Goal: Information Seeking & Learning: Learn about a topic

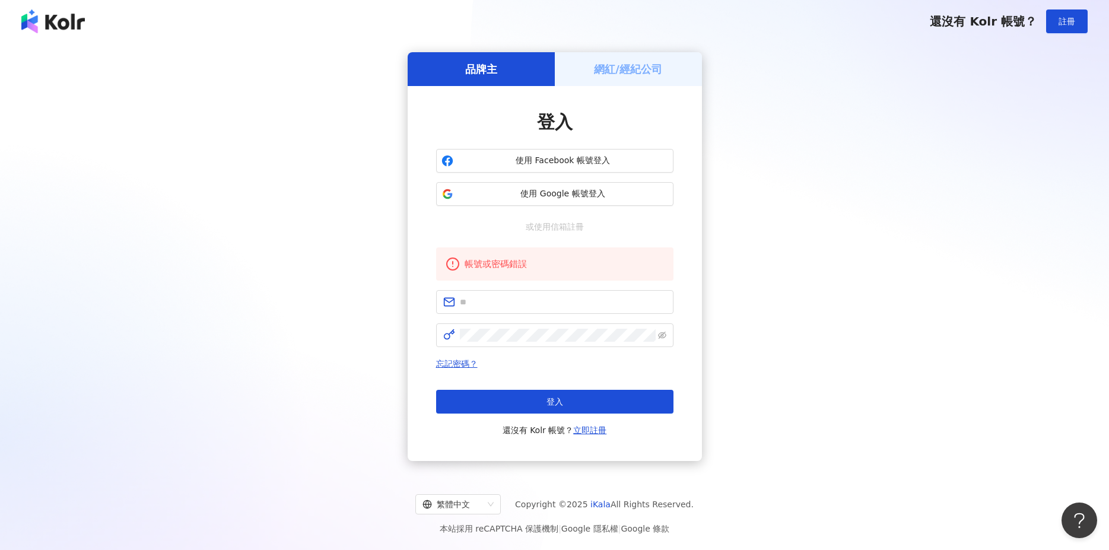
click at [231, 451] on div "品牌主 網紅/經紀公司 登入 使用 Facebook 帳號登入 使用 Google 帳號登入 或使用信箱註冊 帳號或密碼錯誤 忘記密碼？ 登入 還沒有 Kol…" at bounding box center [554, 256] width 1081 height 409
click at [505, 304] on input "text" at bounding box center [563, 302] width 207 height 13
click at [311, 422] on div "品牌主 網紅/經紀公司 登入 使用 Facebook 帳號登入 使用 Google 帳號登入 或使用信箱註冊 帳號或密碼錯誤 忘記密碼？ 登入 還沒有 Kol…" at bounding box center [554, 256] width 1081 height 409
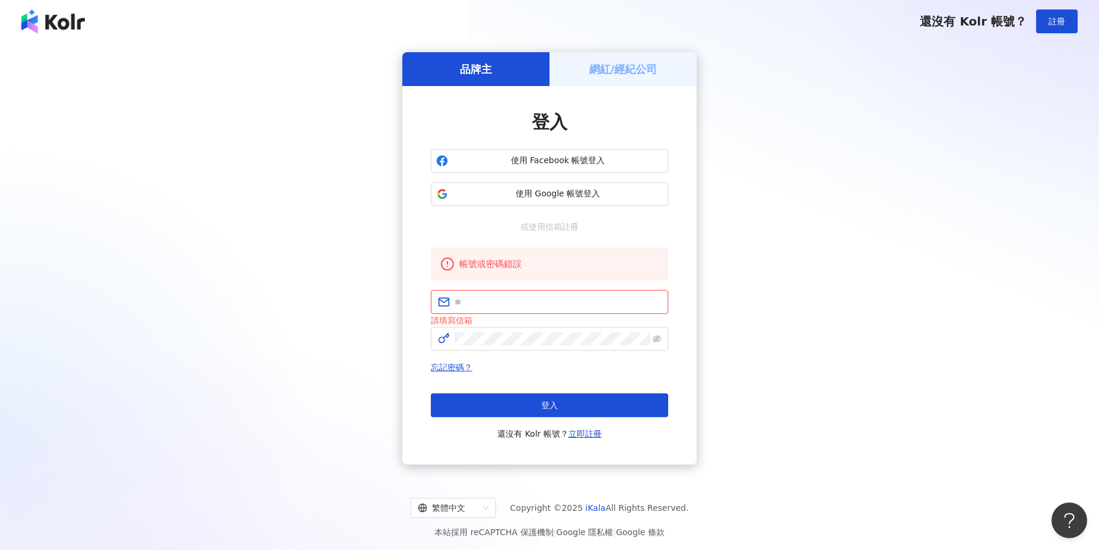
click at [506, 306] on input "text" at bounding box center [558, 302] width 207 height 13
click at [258, 347] on div "品牌主 網紅/經紀公司 登入 使用 Facebook 帳號登入 使用 Google 帳號登入 或使用信箱註冊 帳號或密碼錯誤 請填寫信箱 忘記密碼？ 登入 還…" at bounding box center [549, 258] width 1071 height 412
click at [531, 191] on span "使用 Google 帳號登入" at bounding box center [558, 194] width 210 height 12
click at [995, 328] on div "品牌主 網紅/經紀公司 登入 使用 Facebook 帳號登入 使用 Google 帳號登入 或使用信箱註冊 帳號或密碼錯誤 請填寫信箱 忘記密碼？ 登入 還…" at bounding box center [549, 258] width 1071 height 412
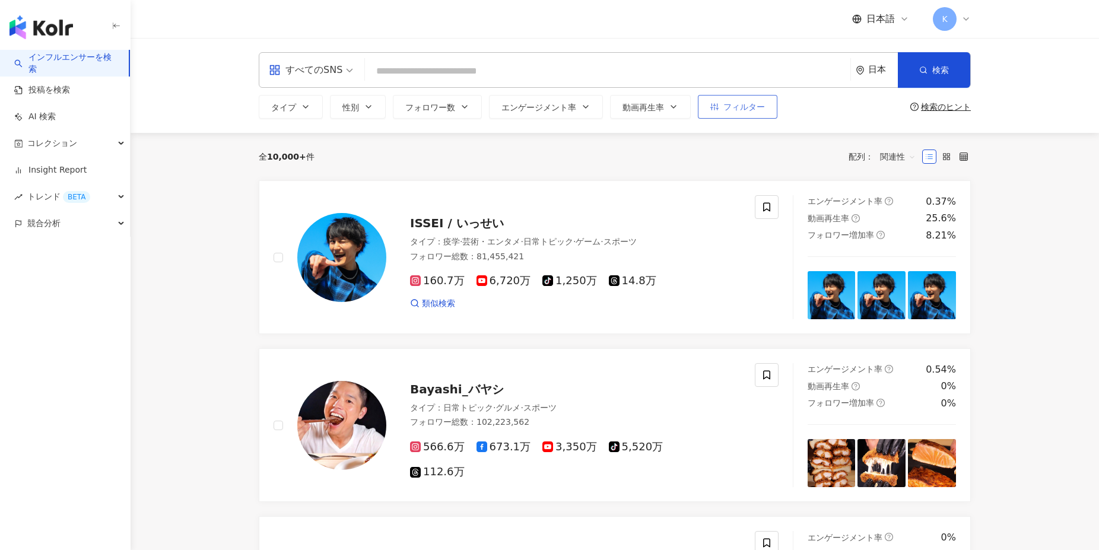
click at [731, 113] on button "フィルター" at bounding box center [738, 107] width 80 height 24
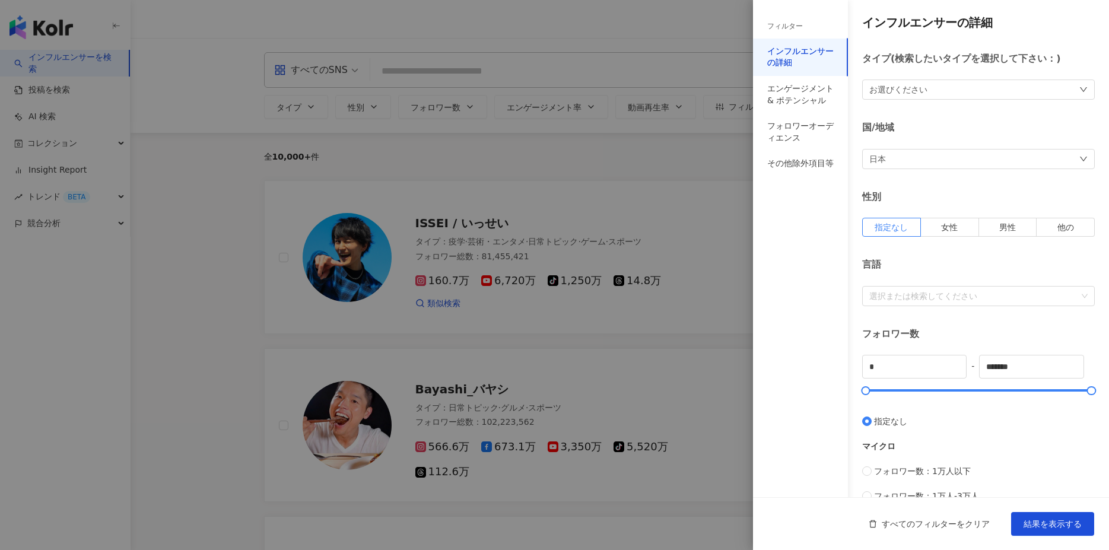
click at [903, 81] on div "お選びください" at bounding box center [978, 90] width 233 height 20
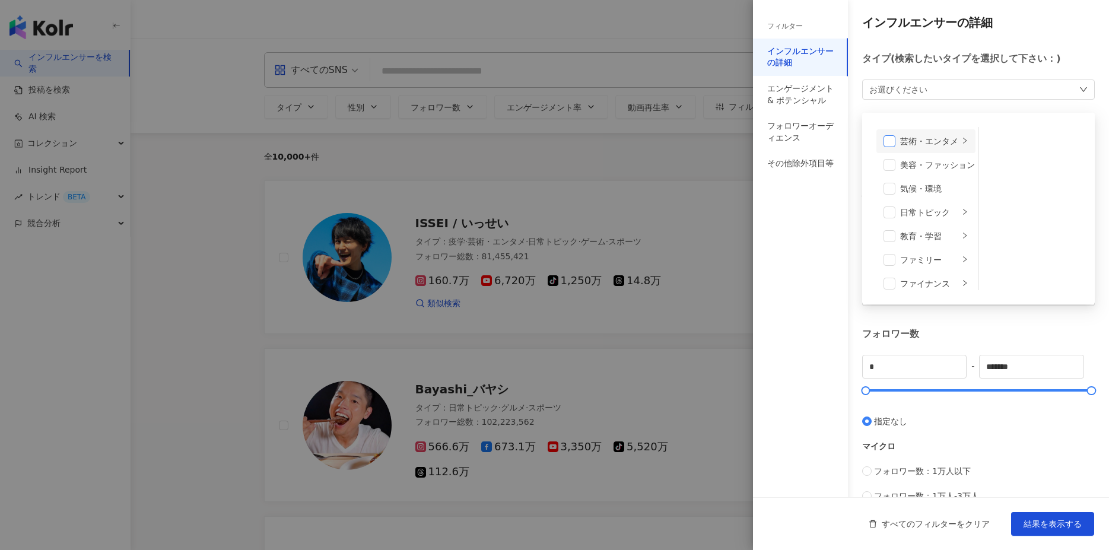
click at [892, 146] on span at bounding box center [890, 141] width 12 height 12
click at [1053, 525] on span "結果を表示する" at bounding box center [1053, 523] width 58 height 9
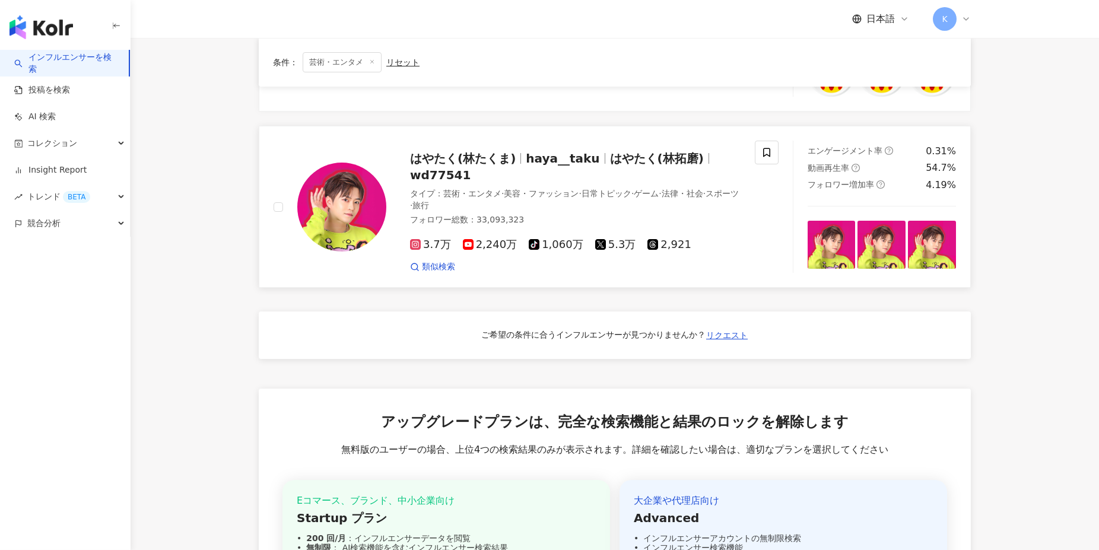
scroll to position [523, 0]
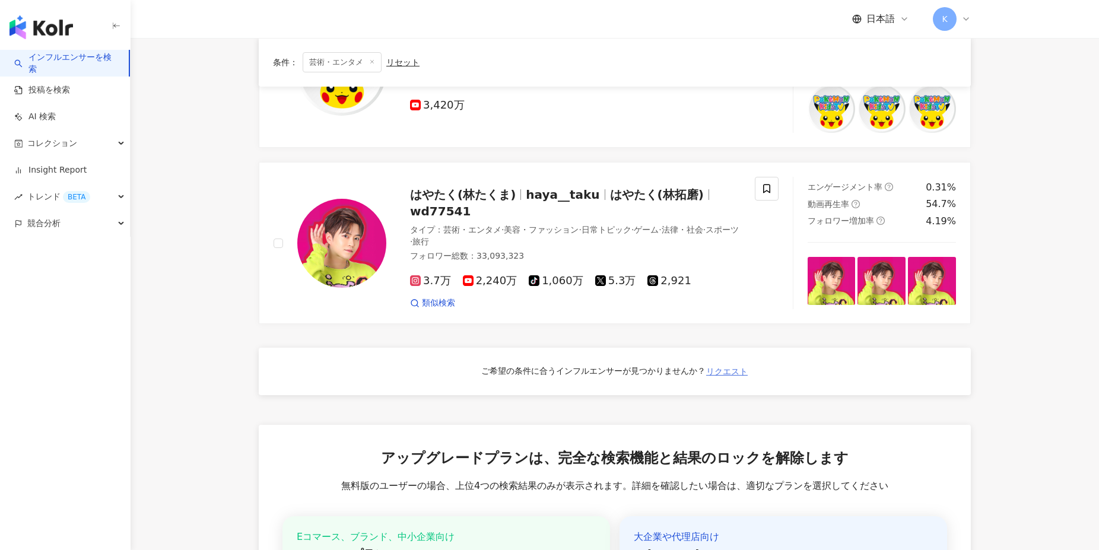
click at [716, 372] on span "リクエスト" at bounding box center [727, 371] width 42 height 9
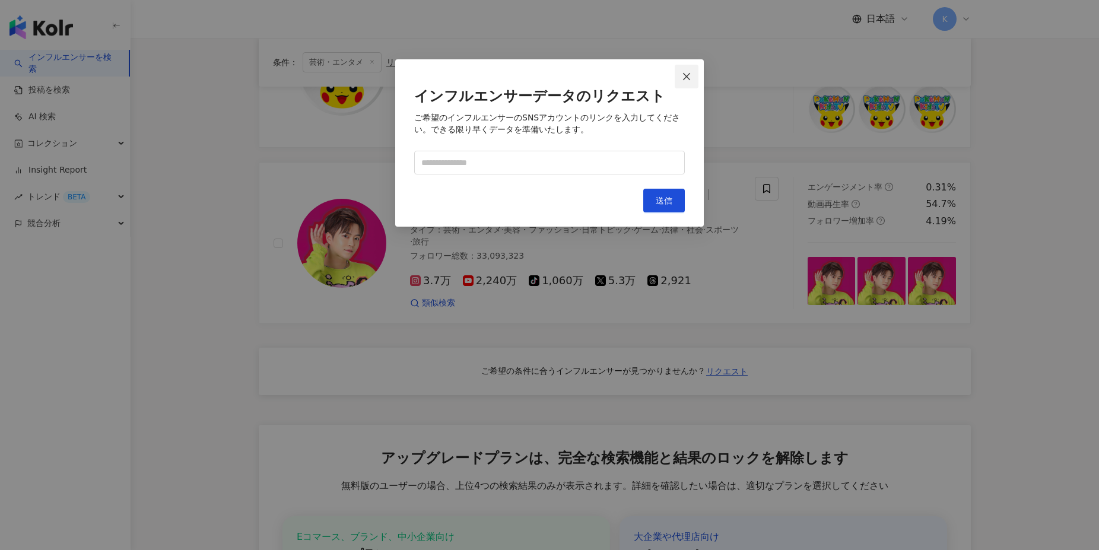
click at [691, 72] on icon "close" at bounding box center [686, 76] width 9 height 9
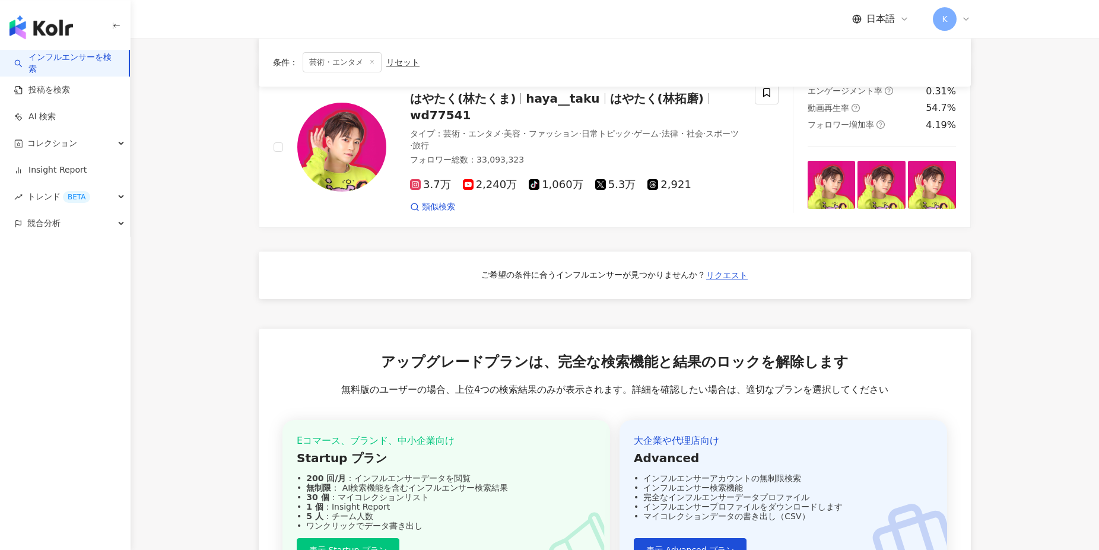
scroll to position [673, 0]
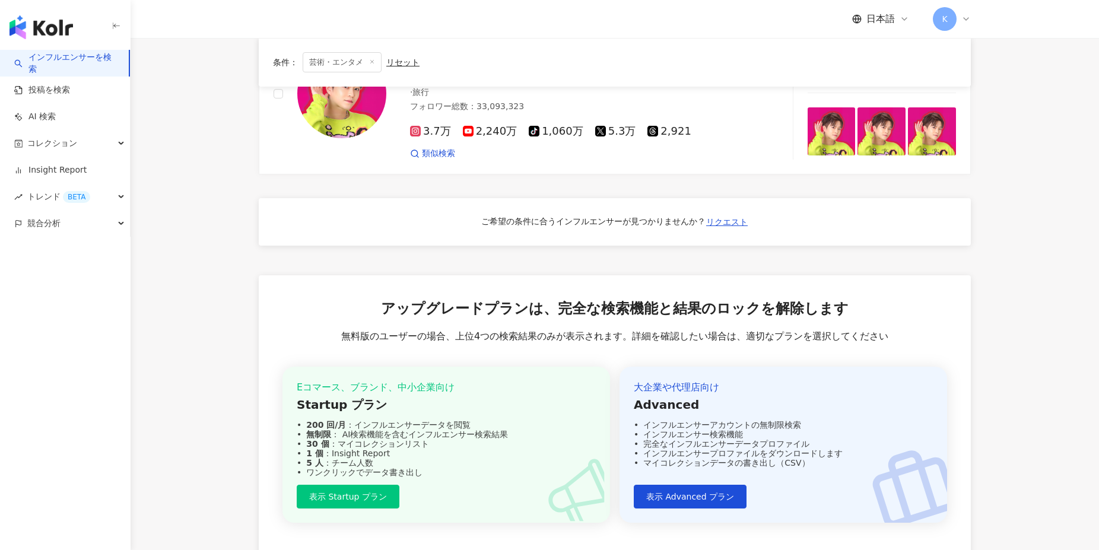
drag, startPoint x: 150, startPoint y: 158, endPoint x: 918, endPoint y: 290, distance: 779.1
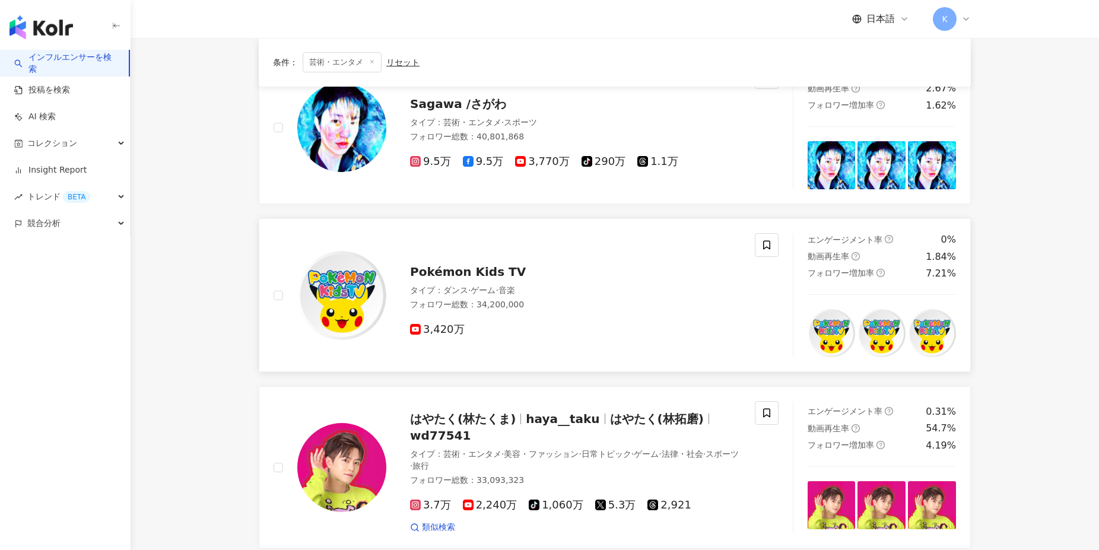
click at [693, 309] on div "フォロワー総数 ： 34,200,000" at bounding box center [575, 305] width 331 height 12
click at [478, 13] on div "日本語 K" at bounding box center [615, 19] width 712 height 38
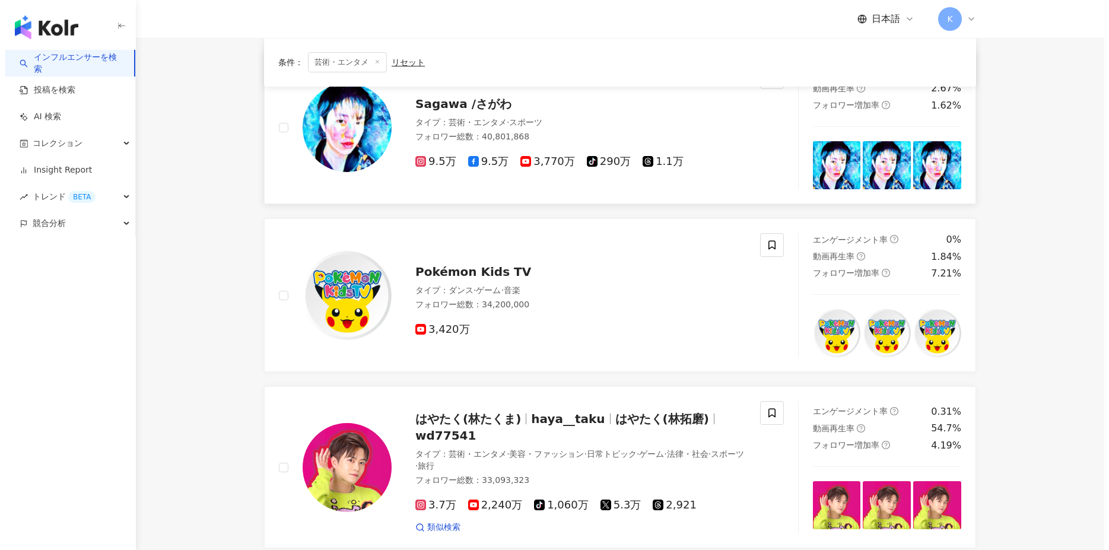
scroll to position [0, 0]
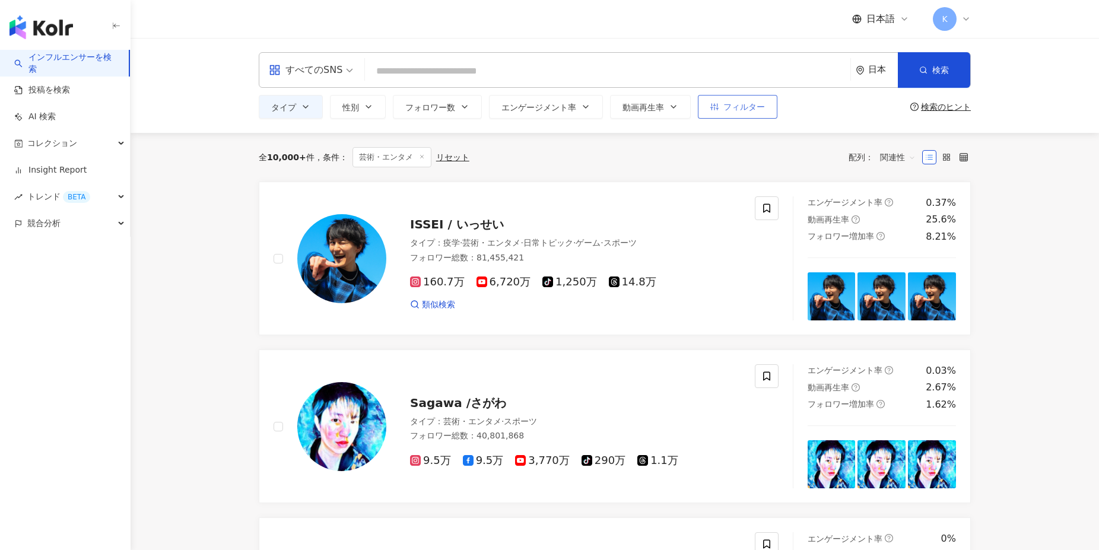
click at [753, 109] on span "フィルター" at bounding box center [744, 106] width 42 height 9
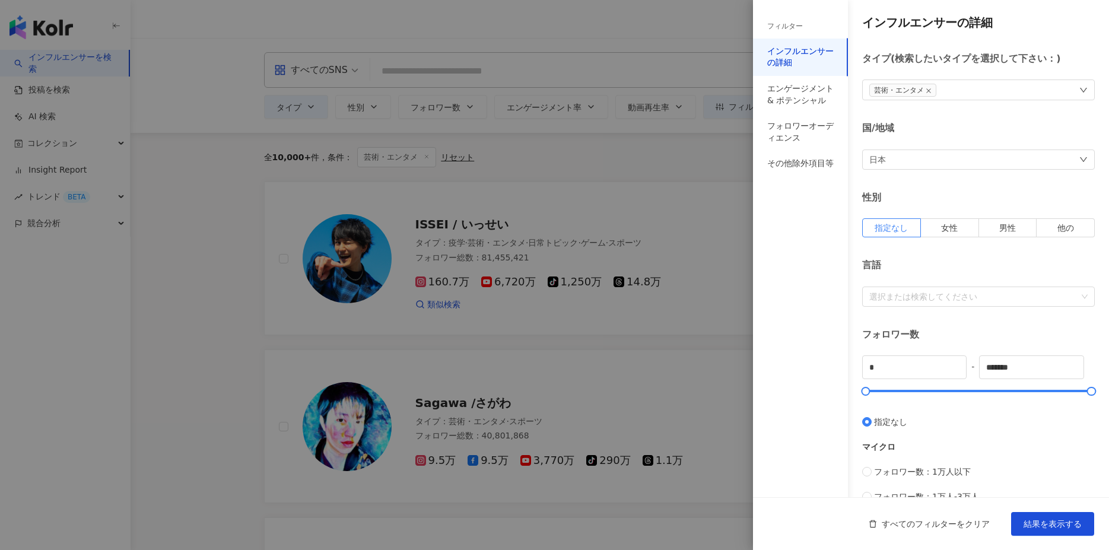
click at [299, 79] on div at bounding box center [554, 275] width 1109 height 550
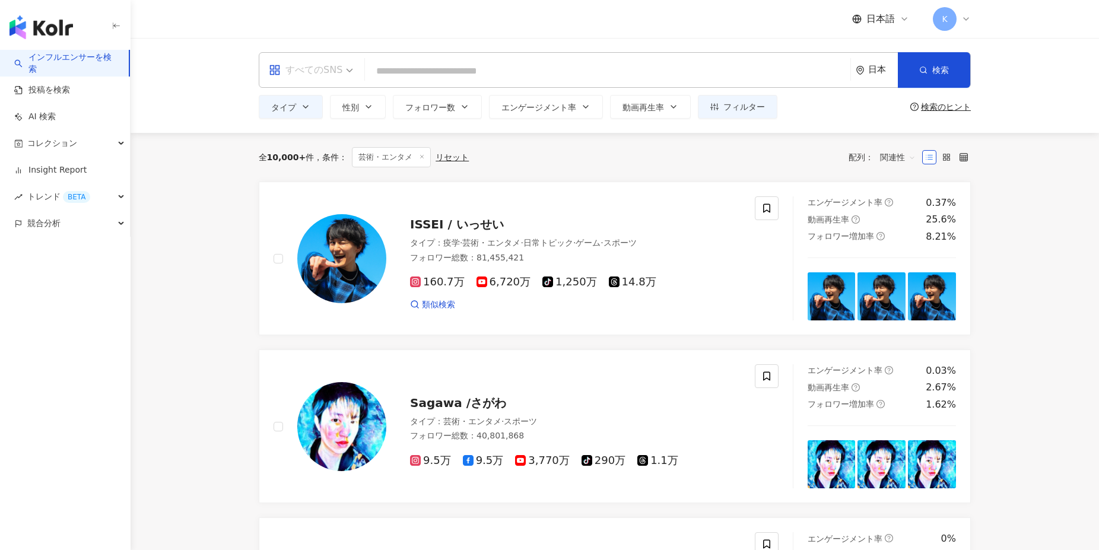
click at [335, 75] on div "すべてのSNS" at bounding box center [306, 70] width 74 height 19
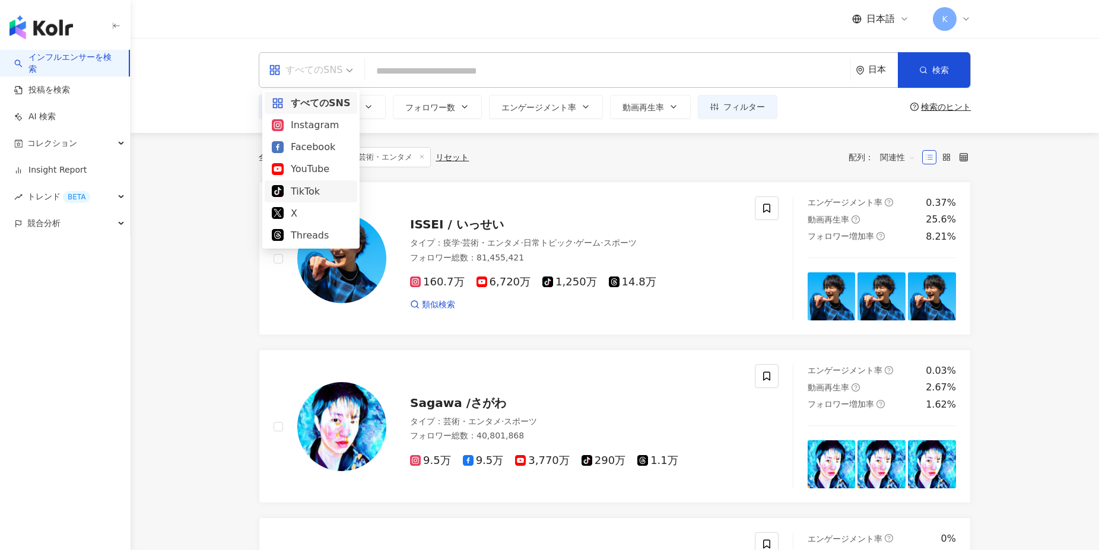
click at [309, 183] on div "TikTok" at bounding box center [311, 191] width 93 height 22
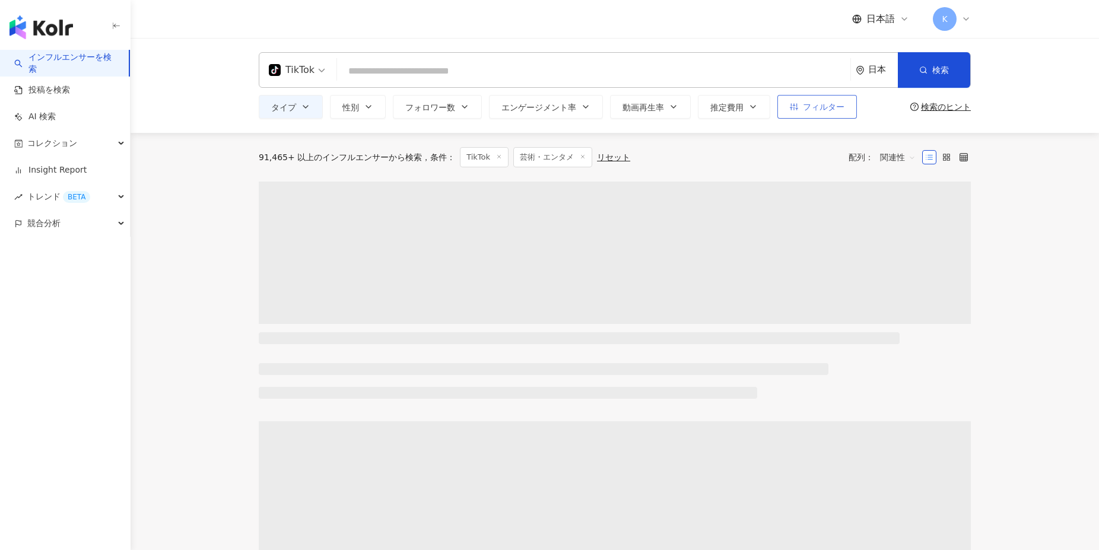
click at [815, 109] on span "フィルター" at bounding box center [824, 106] width 42 height 9
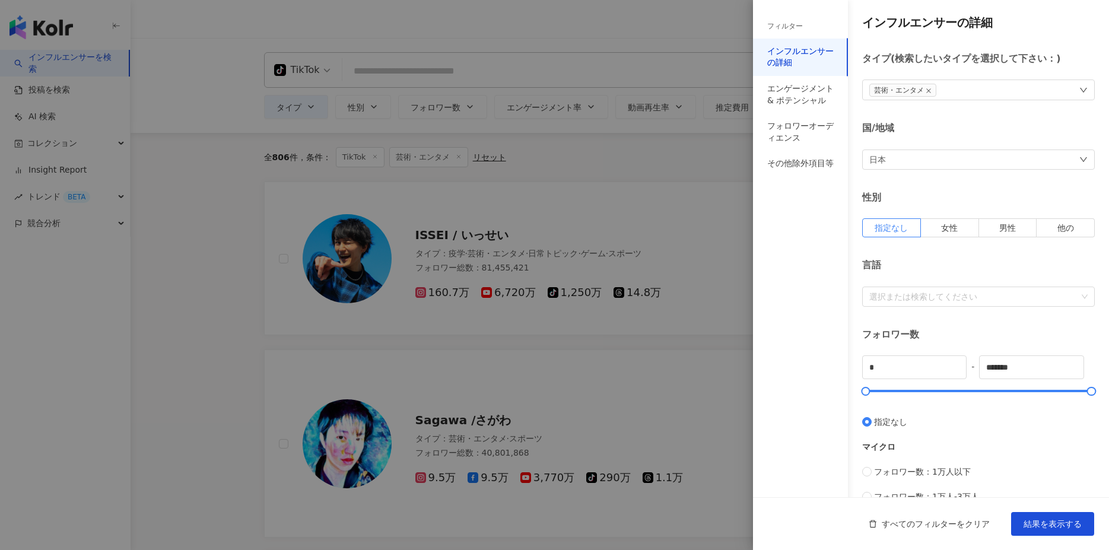
click at [996, 84] on div "芸術・エンタメ" at bounding box center [978, 90] width 233 height 21
click at [892, 141] on span at bounding box center [890, 142] width 12 height 12
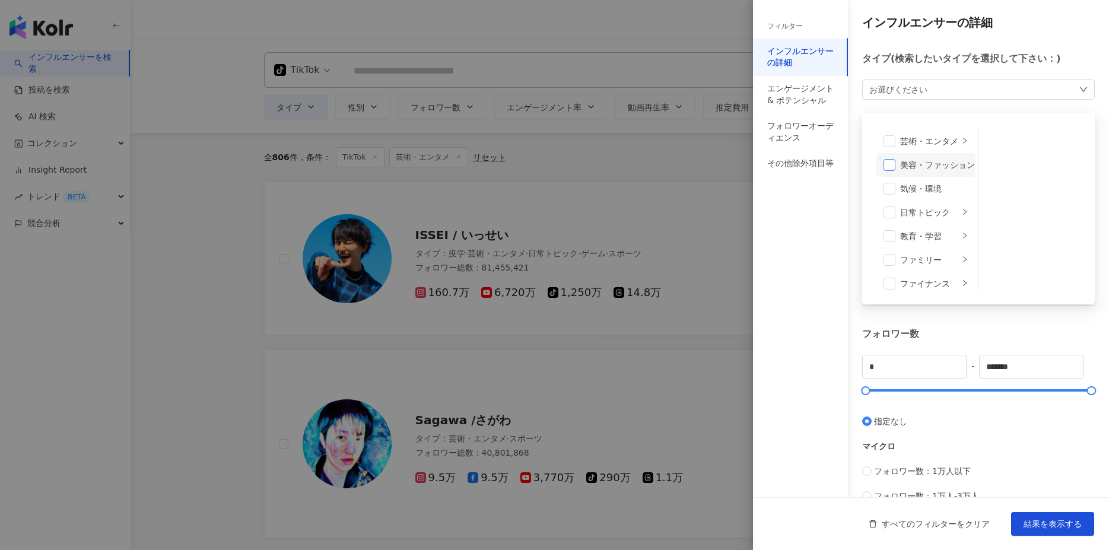
click at [889, 163] on span at bounding box center [890, 165] width 12 height 12
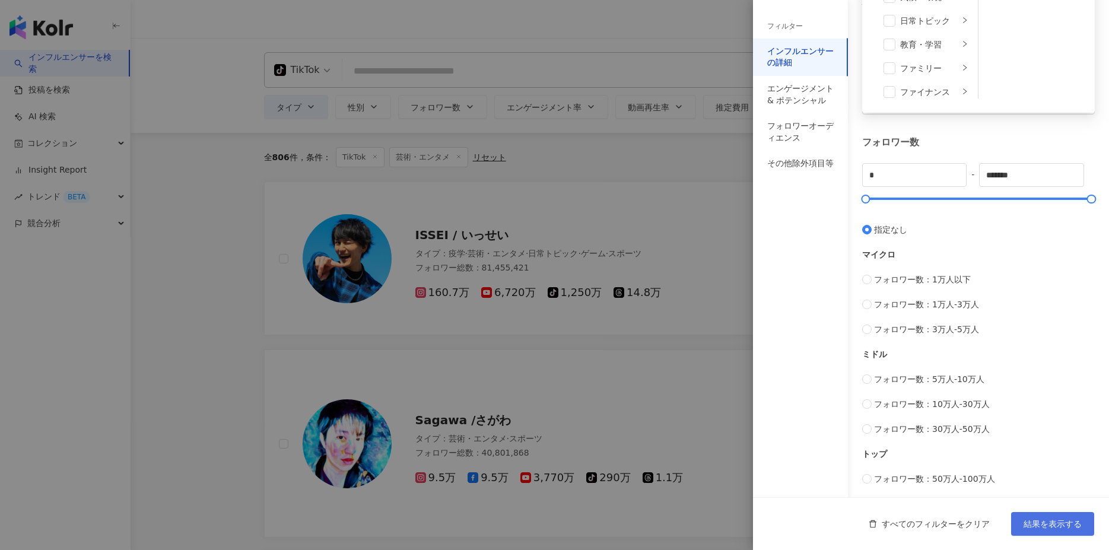
click at [1036, 521] on span "結果を表示する" at bounding box center [1053, 523] width 58 height 9
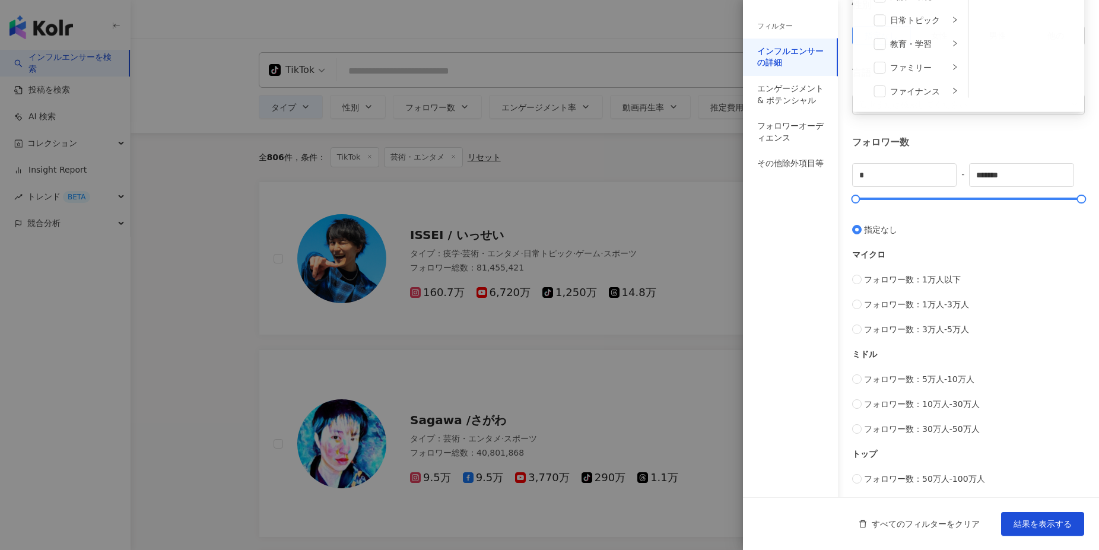
scroll to position [192, 0]
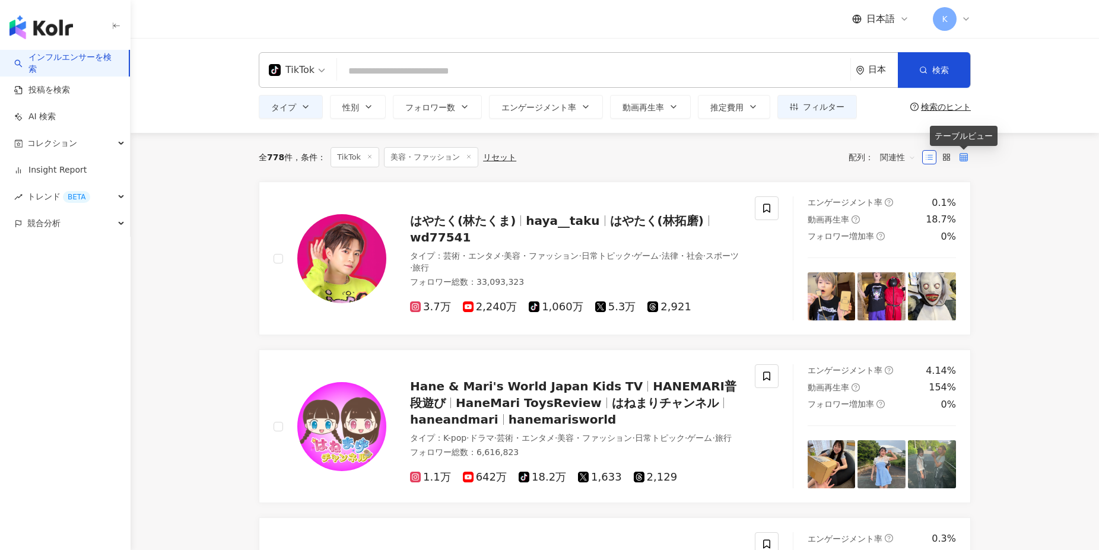
click at [967, 159] on icon at bounding box center [964, 157] width 8 height 8
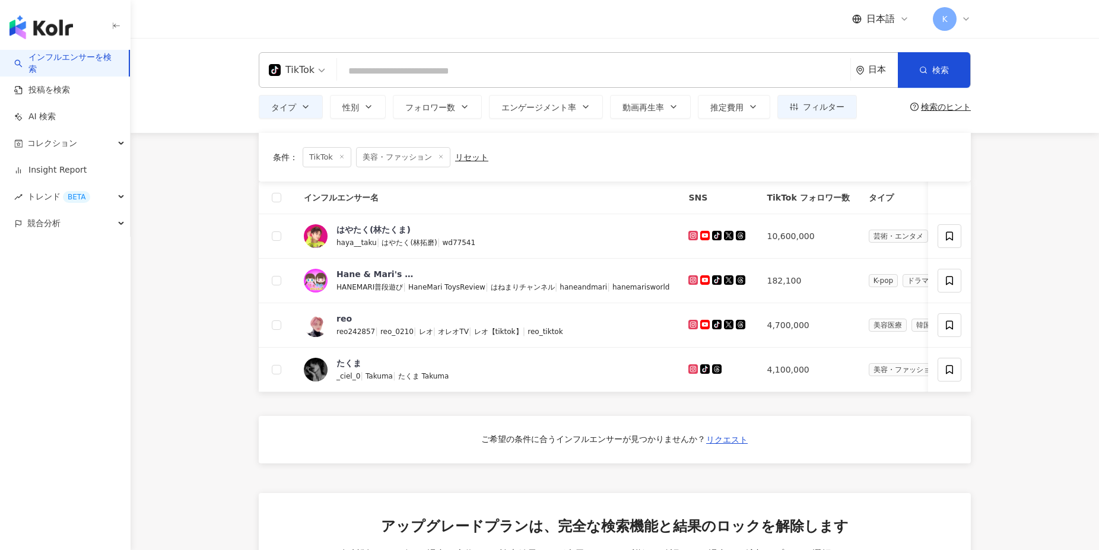
scroll to position [380, 0]
